Goal: Communication & Community: Answer question/provide support

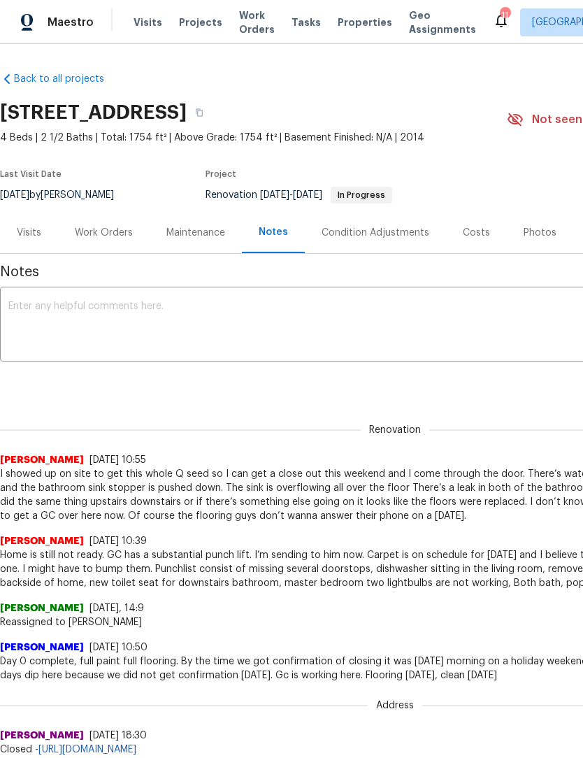
click at [113, 243] on div "Work Orders" at bounding box center [104, 232] width 92 height 41
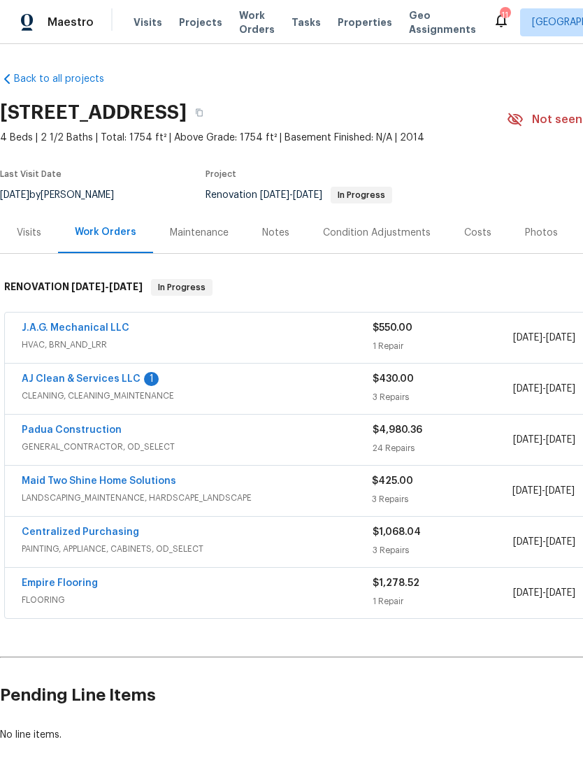
click at [96, 380] on link "AJ Clean & Services LLC" at bounding box center [81, 379] width 119 height 10
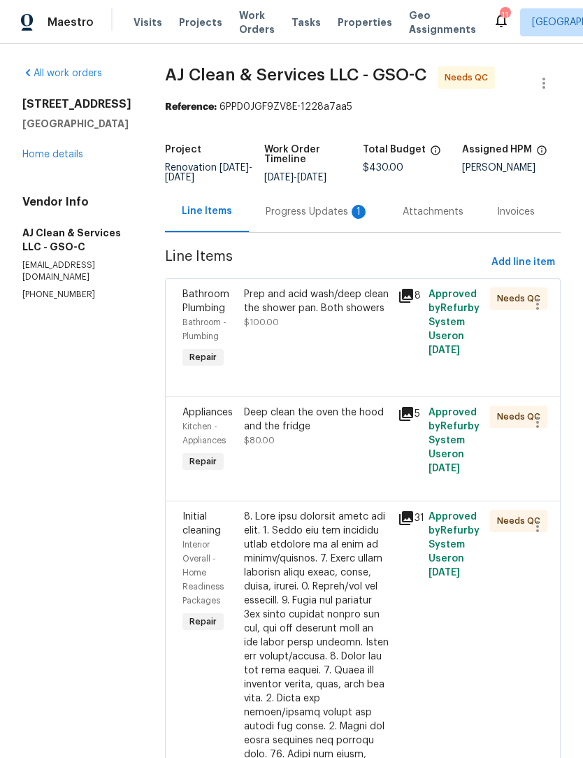
click at [336, 216] on div "Progress Updates 1" at bounding box center [317, 212] width 103 height 14
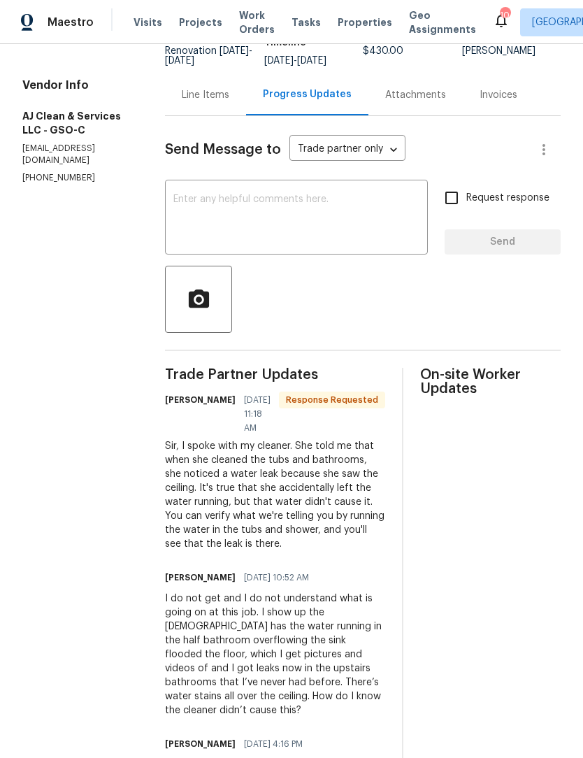
scroll to position [122, 0]
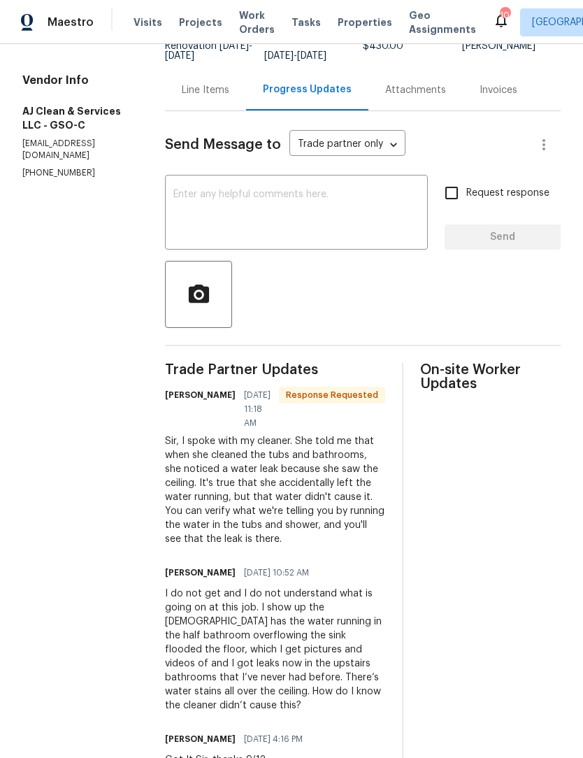
click at [230, 221] on textarea at bounding box center [296, 213] width 246 height 49
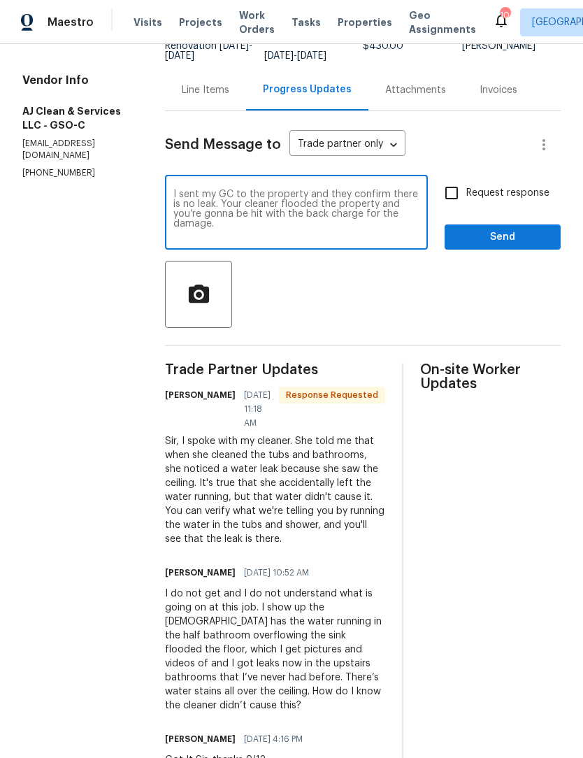
click at [339, 229] on textarea "I sent my GC to the property and they confirm there is no leak. Your cleaner fl…" at bounding box center [296, 213] width 246 height 49
type textarea "I sent my GC to the property and they confirm there is no leak. Your cleaner fl…"
click at [456, 200] on input "Request response" at bounding box center [451, 192] width 29 height 29
checkbox input "true"
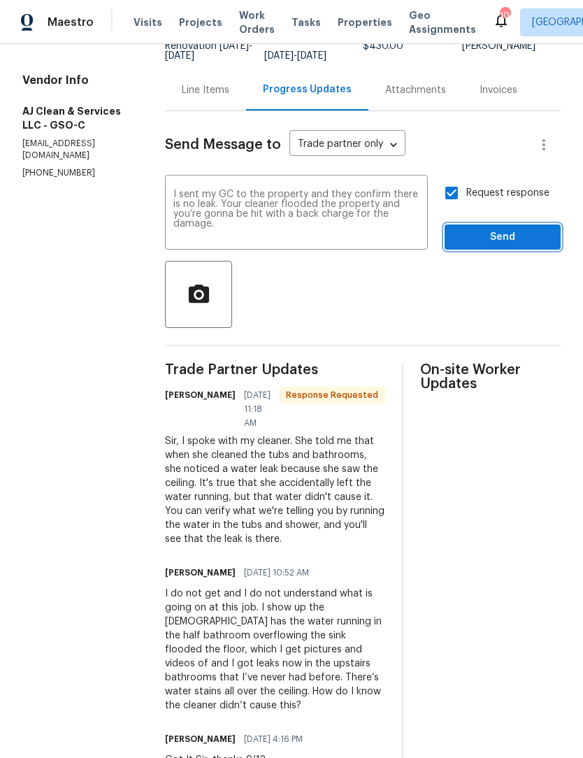
click at [503, 238] on button "Send" at bounding box center [503, 237] width 116 height 26
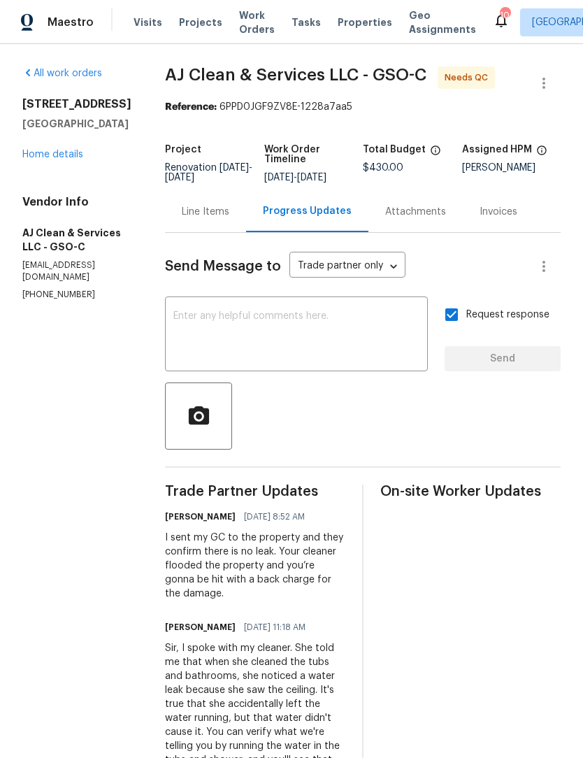
scroll to position [0, 0]
click at [224, 346] on textarea at bounding box center [296, 335] width 246 height 49
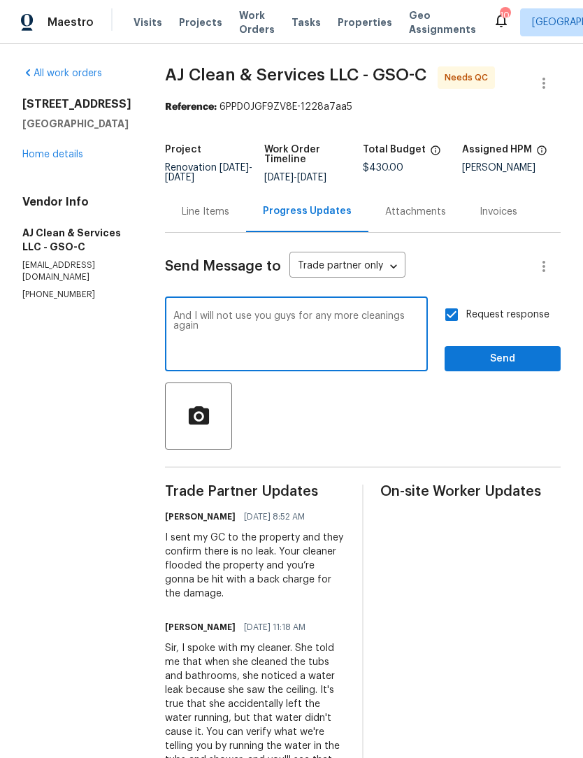
click at [247, 343] on textarea "And I will not use you guys for any more cleanings again" at bounding box center [296, 335] width 246 height 49
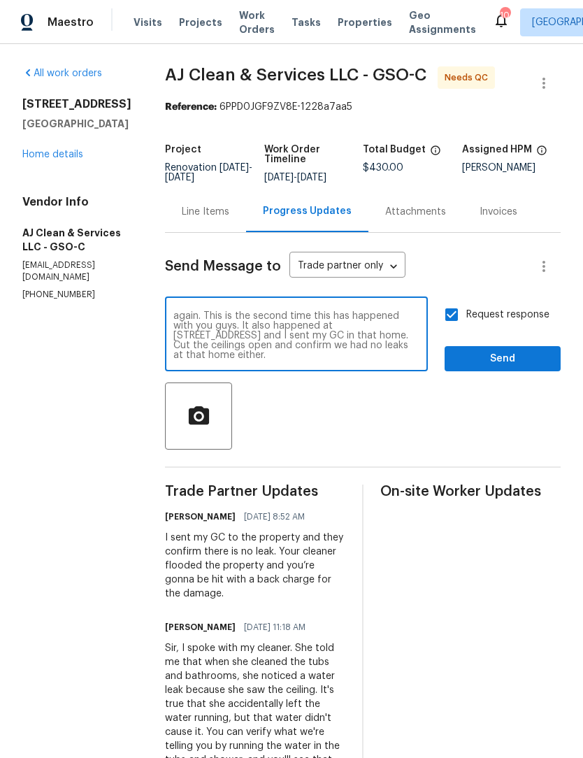
scroll to position [10, 0]
type textarea "And I will not use you guys for any more cleanings again. This is the second ti…"
click at [494, 368] on span "Send" at bounding box center [503, 358] width 94 height 17
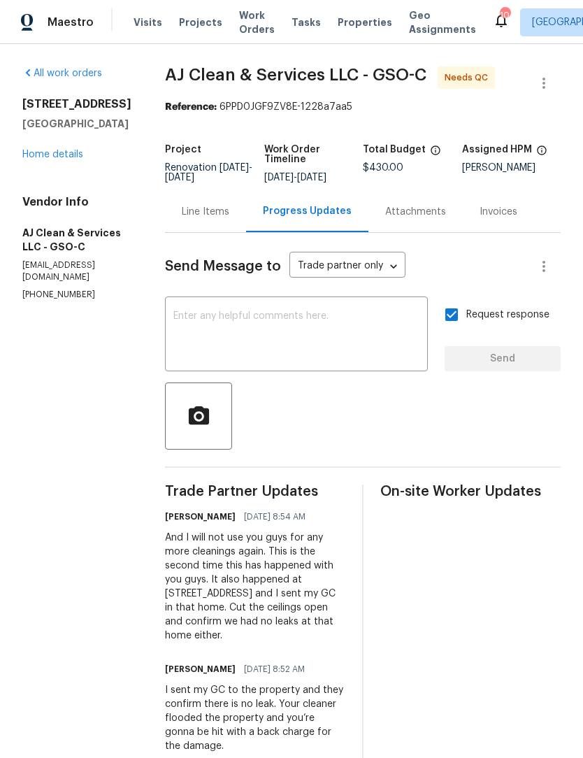
scroll to position [0, 0]
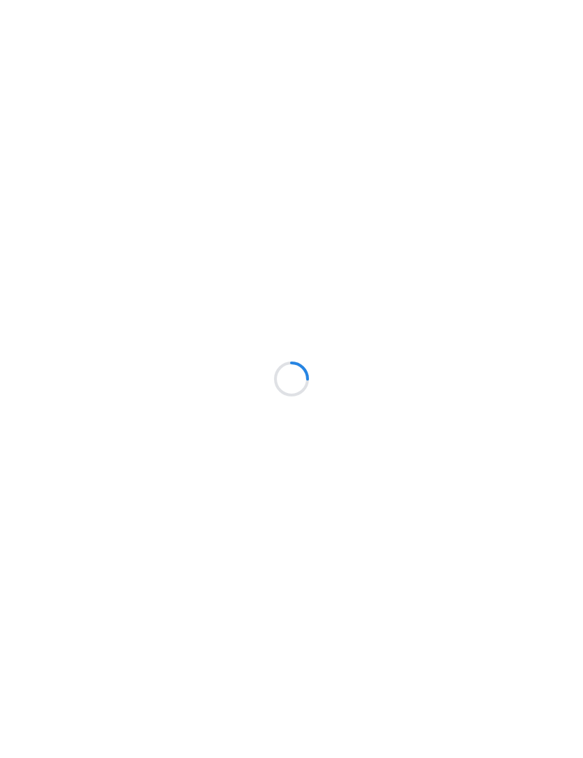
scroll to position [1, 0]
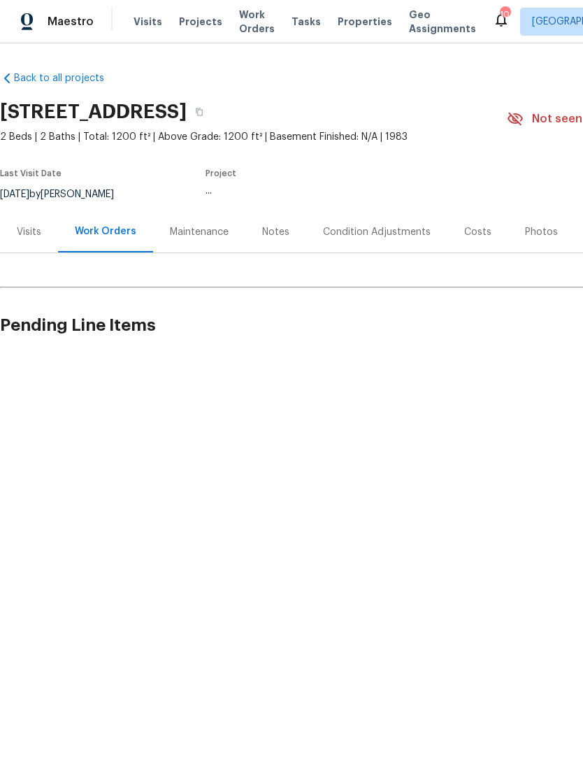
click at [252, 30] on span "Work Orders" at bounding box center [257, 22] width 36 height 28
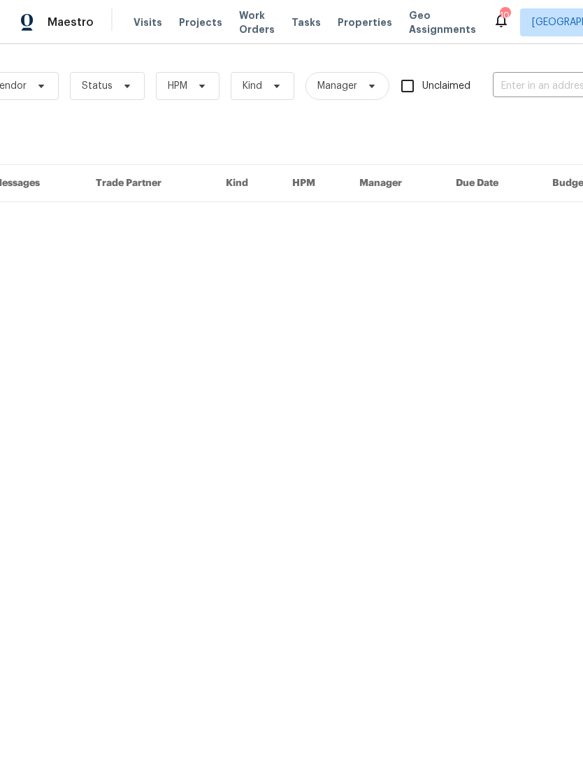
scroll to position [0, 182]
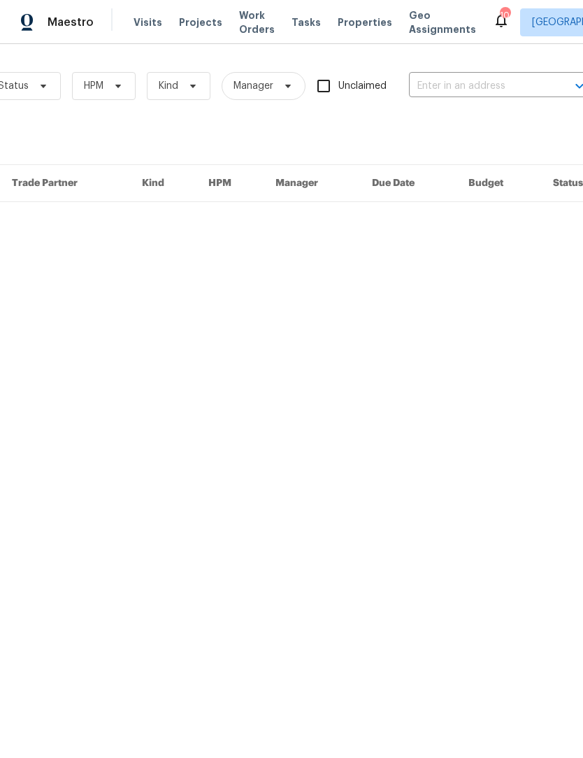
click at [447, 86] on input "text" at bounding box center [479, 86] width 140 height 22
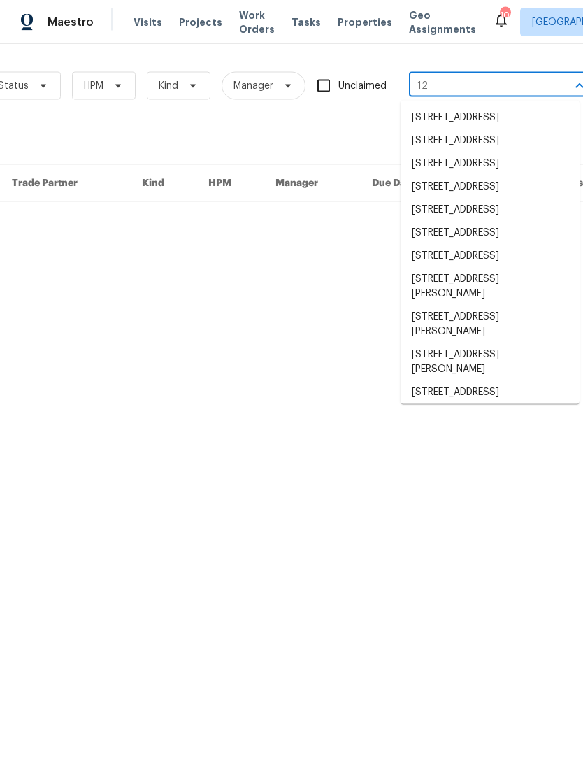
type input "1"
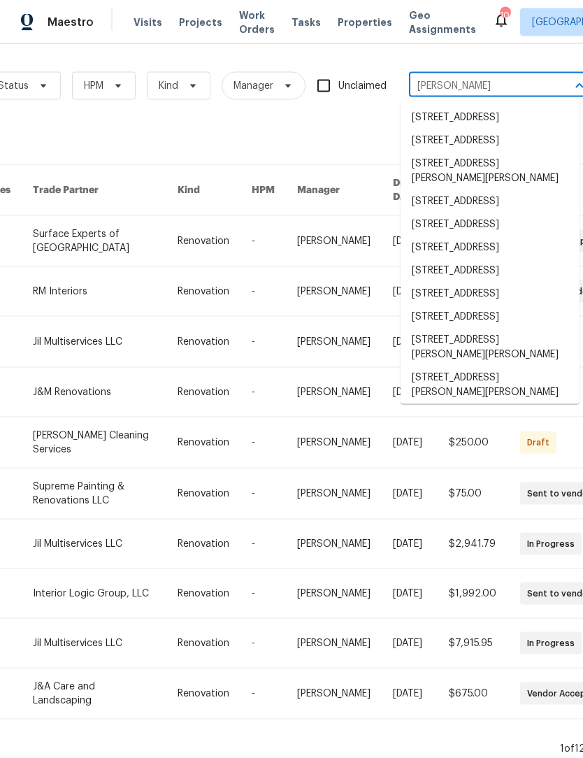
type input "sal"
click at [363, 135] on div "12318 work orders" at bounding box center [213, 141] width 790 height 14
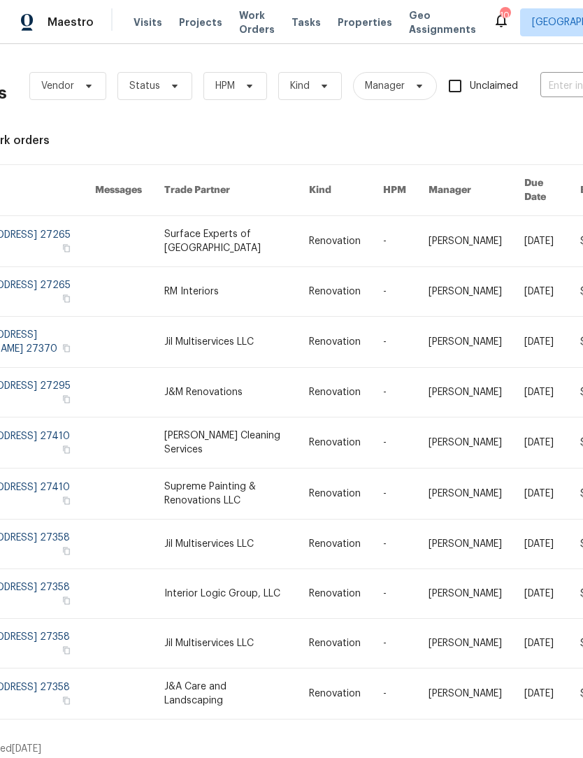
scroll to position [0, 0]
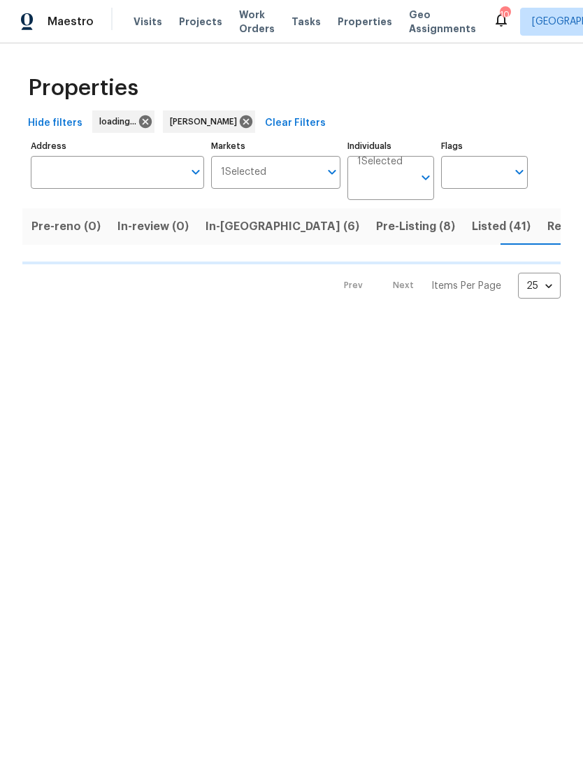
scroll to position [0, 106]
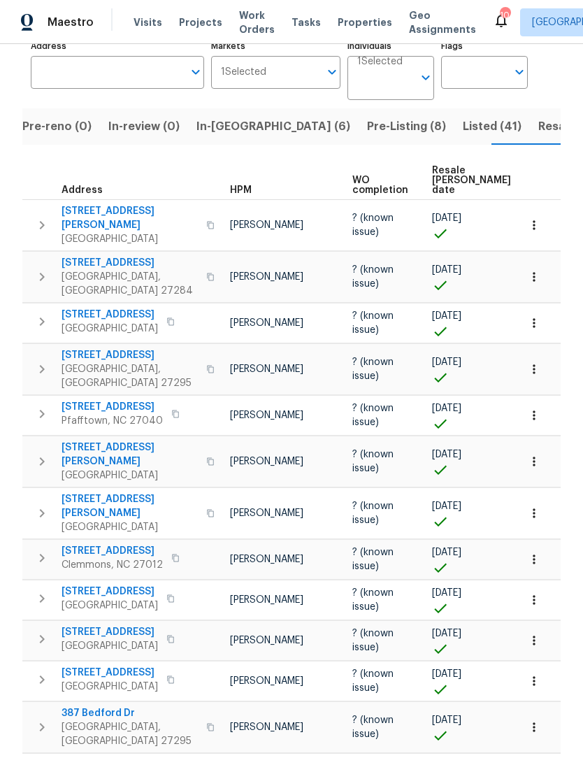
scroll to position [84, 0]
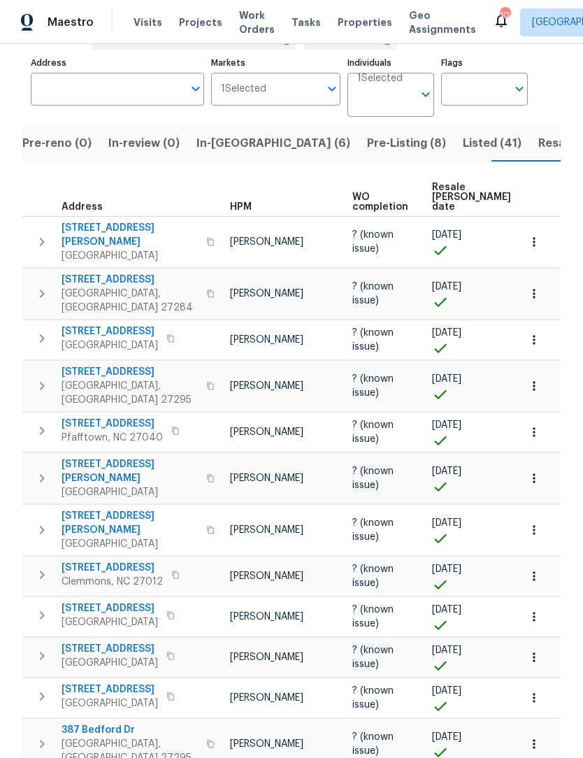
click at [538, 145] on span "Resale (13)" at bounding box center [567, 144] width 59 height 20
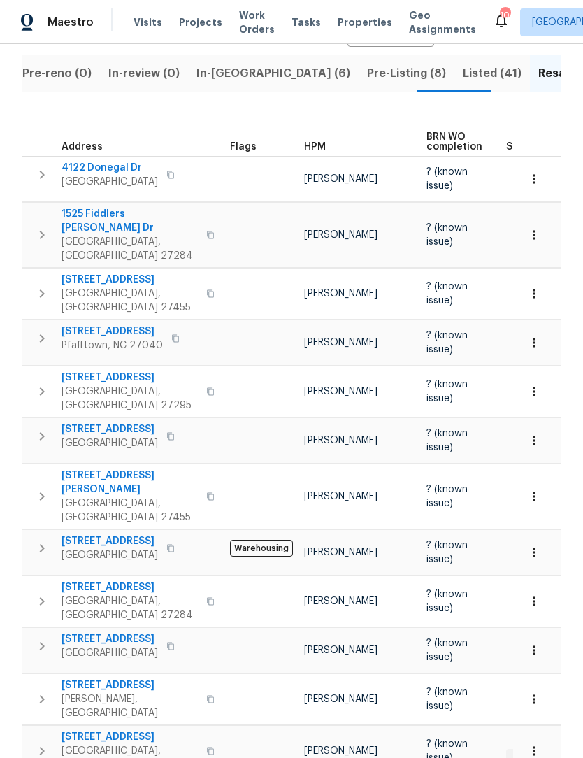
scroll to position [153, 0]
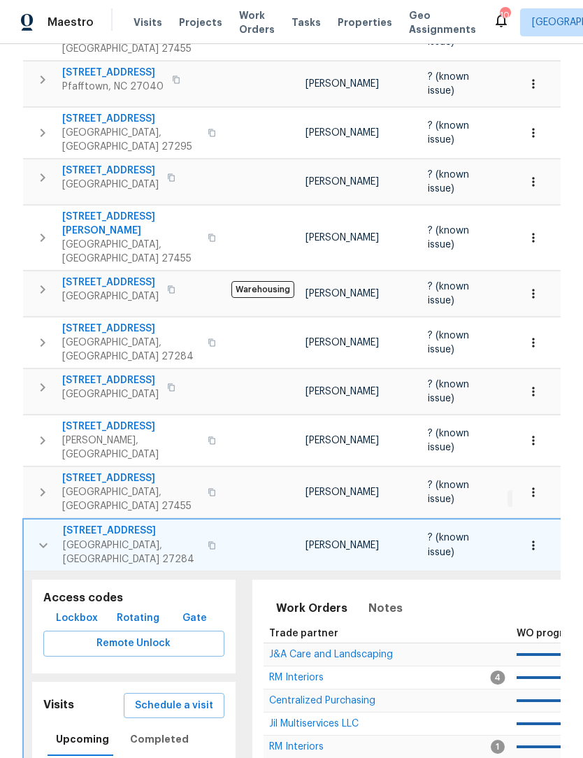
scroll to position [412, 0]
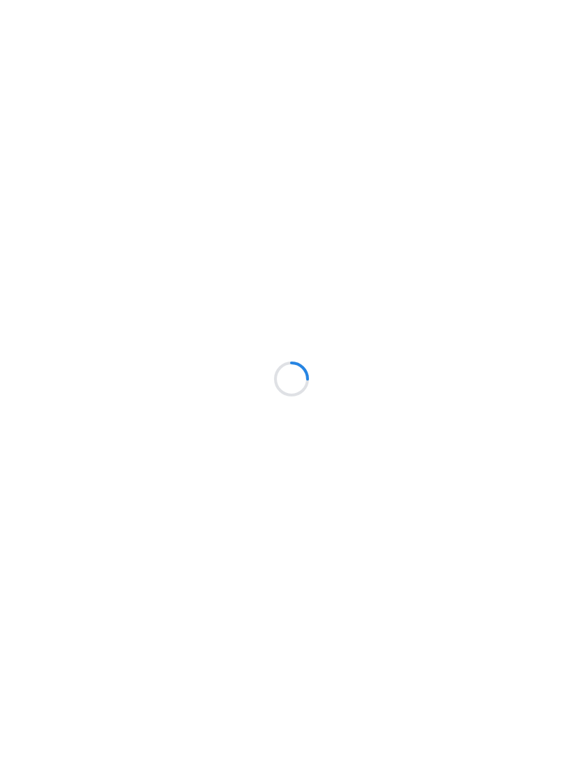
scroll to position [1, 0]
